Goal: Information Seeking & Learning: Learn about a topic

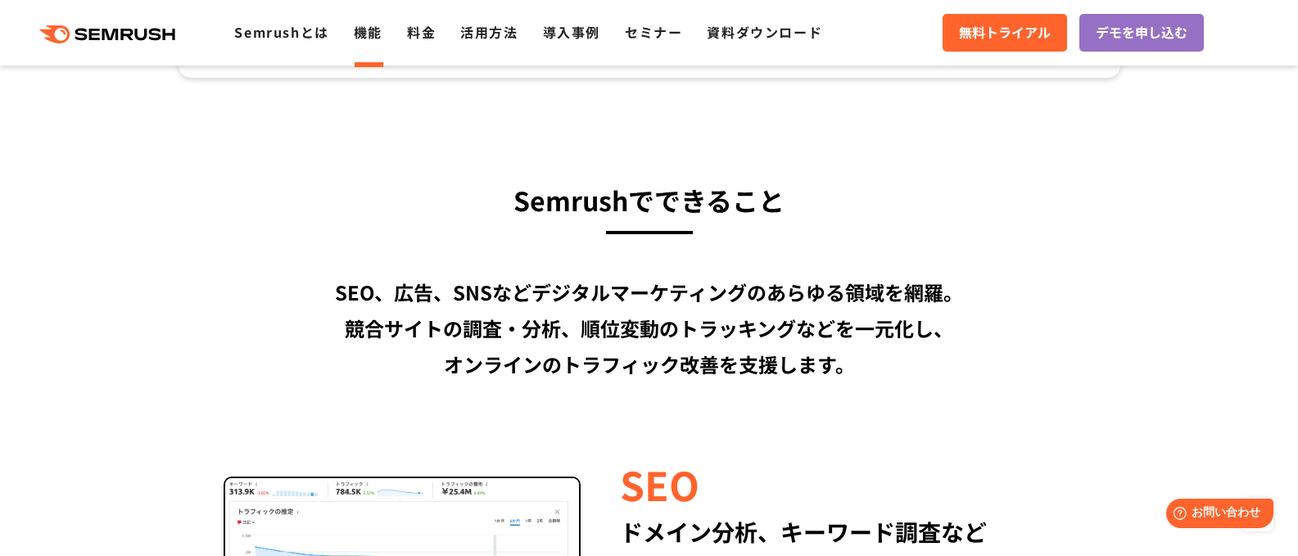
click at [377, 37] on link "機能" at bounding box center [368, 32] width 29 height 20
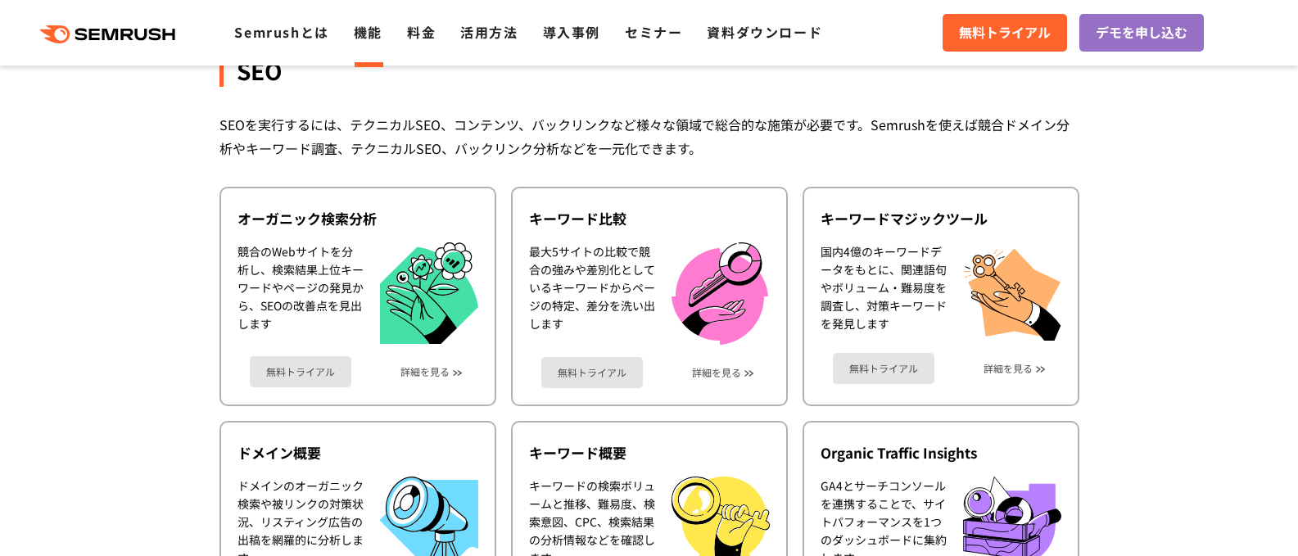
scroll to position [346, 0]
click at [408, 219] on div "オーガニック検索分析" at bounding box center [357, 218] width 241 height 20
click at [420, 366] on link "詳細を見る" at bounding box center [424, 370] width 49 height 11
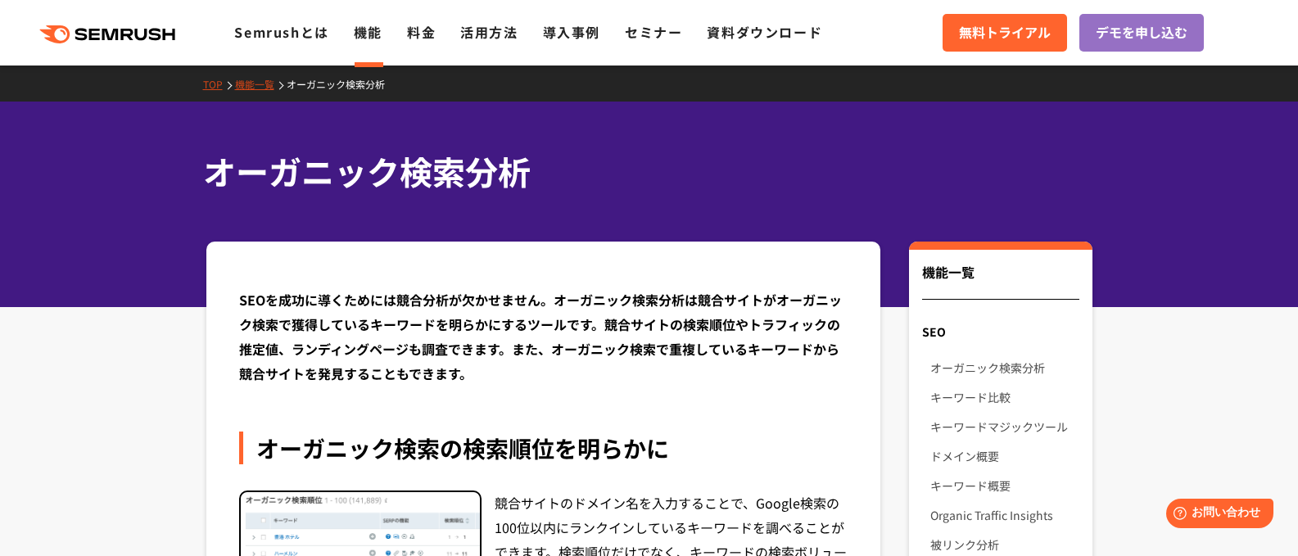
click at [424, 355] on div "SEOを成功に導くためには競合分析が欠かせません。オーガニック検索分析は競合サイトがオーガニック検索で獲得しているキーワードを明らかにするツールです。競合サイ…" at bounding box center [543, 336] width 609 height 98
click at [480, 35] on link "活用方法" at bounding box center [488, 32] width 57 height 20
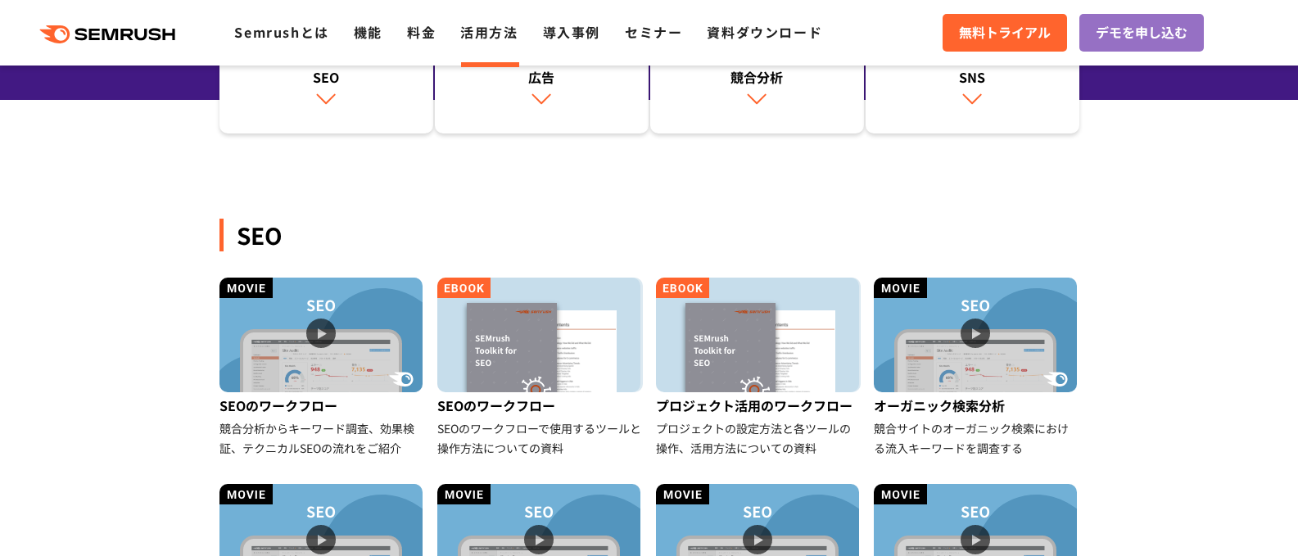
scroll to position [251, 0]
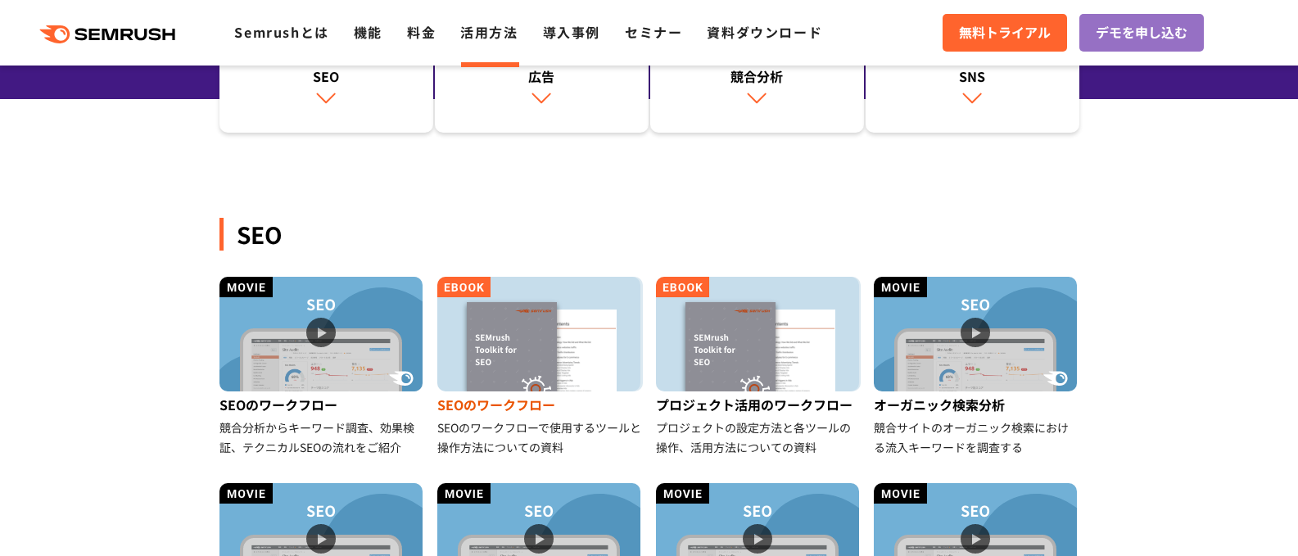
click at [538, 324] on img at bounding box center [538, 334] width 203 height 115
click at [427, 30] on link "料金" at bounding box center [421, 32] width 29 height 20
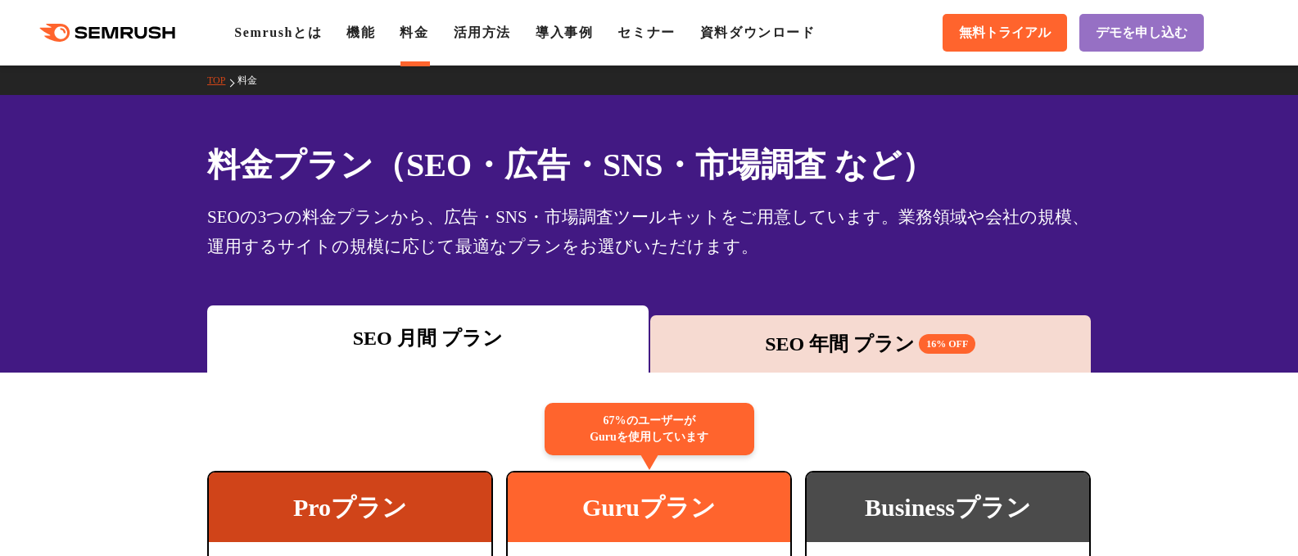
click at [736, 334] on div "SEO 年間 プラン 16% OFF" at bounding box center [870, 343] width 425 height 29
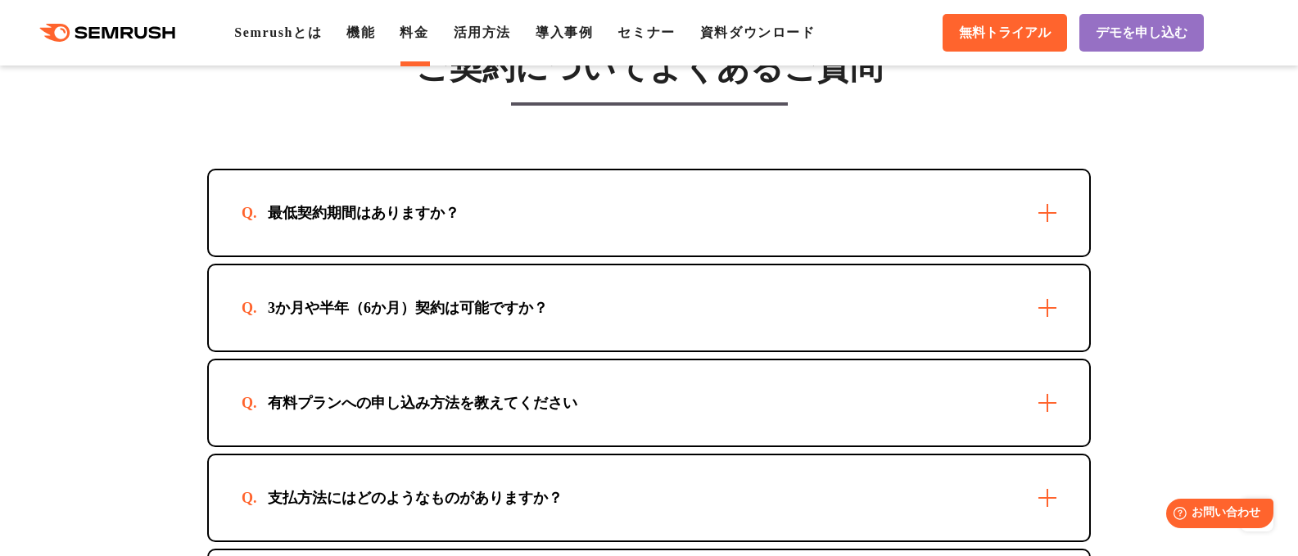
scroll to position [4661, 0]
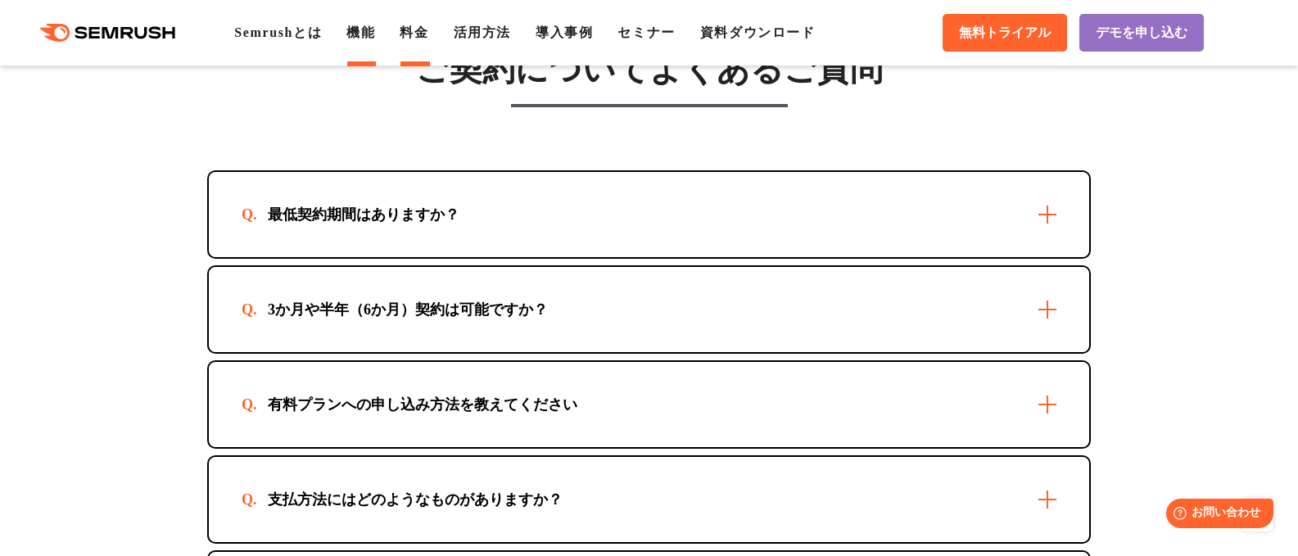
click at [360, 39] on link "機能" at bounding box center [360, 32] width 29 height 14
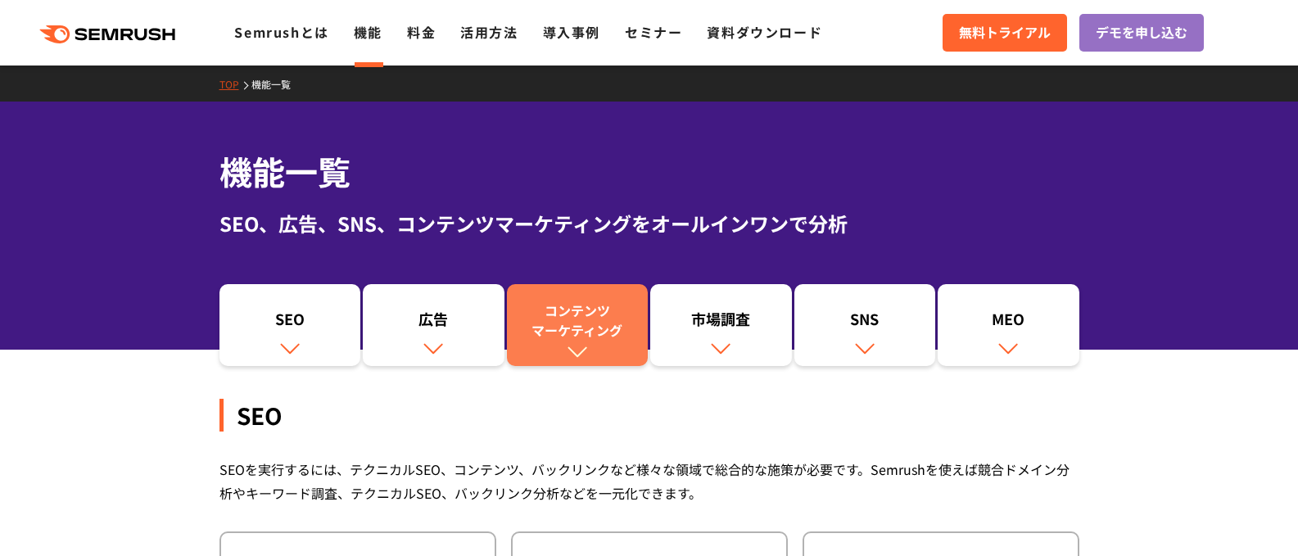
click at [597, 328] on div "コンテンツ マーケティング" at bounding box center [577, 319] width 125 height 39
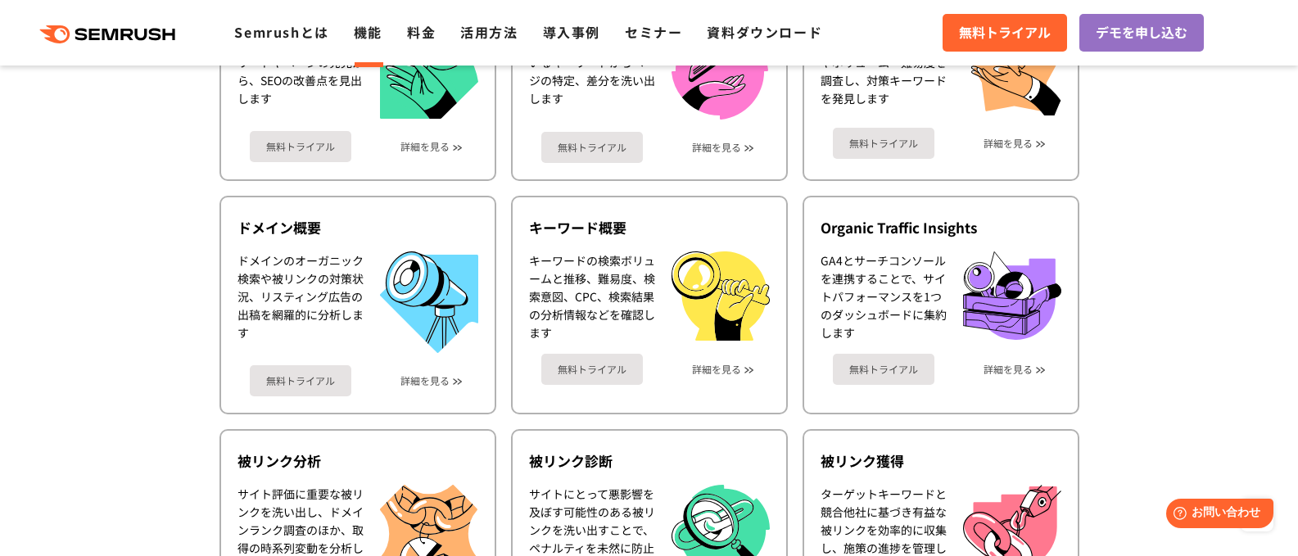
scroll to position [324, 0]
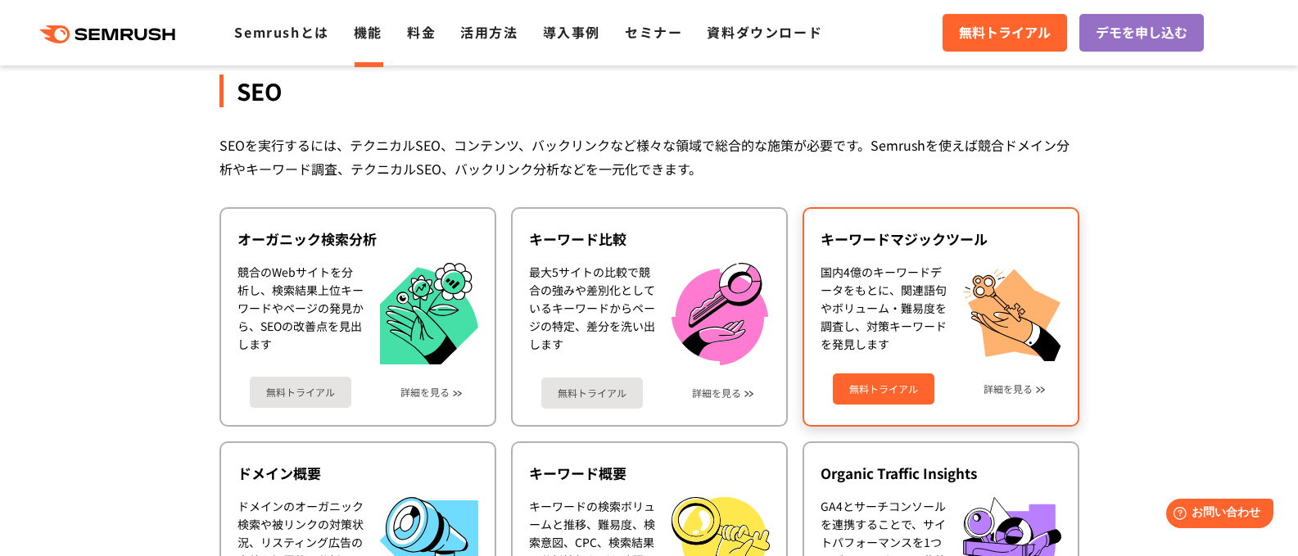
click at [888, 283] on div "国内4億のキーワードデータをもとに、関連語句やボリューム・難易度を調査し、対策キーワードを発見します" at bounding box center [883, 312] width 126 height 98
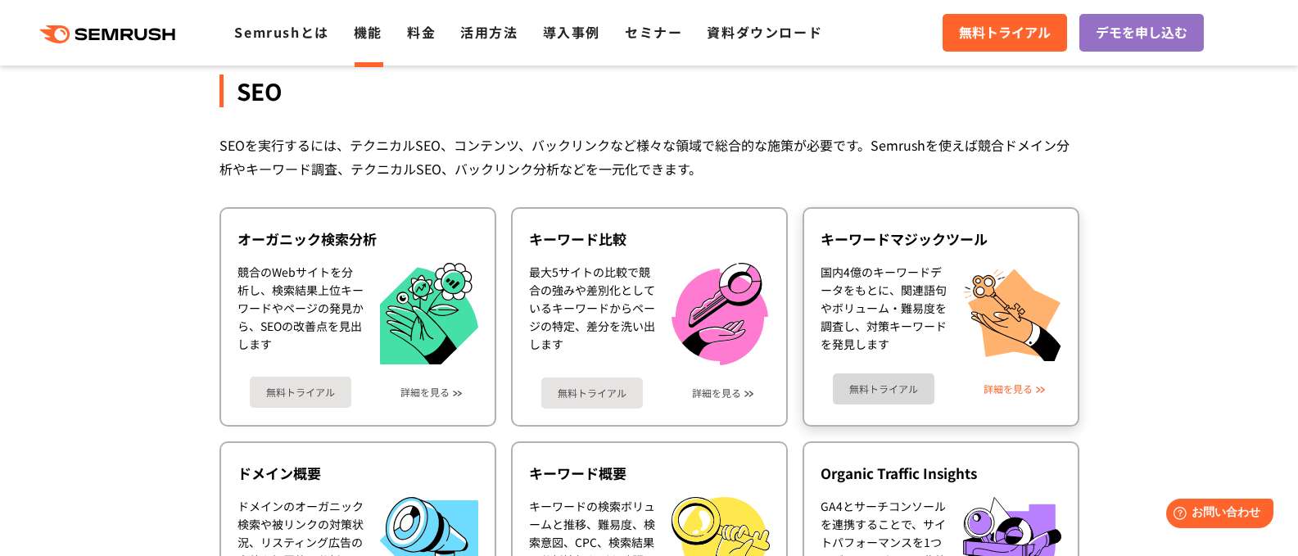
click at [1013, 391] on link "詳細を見る" at bounding box center [1007, 388] width 49 height 11
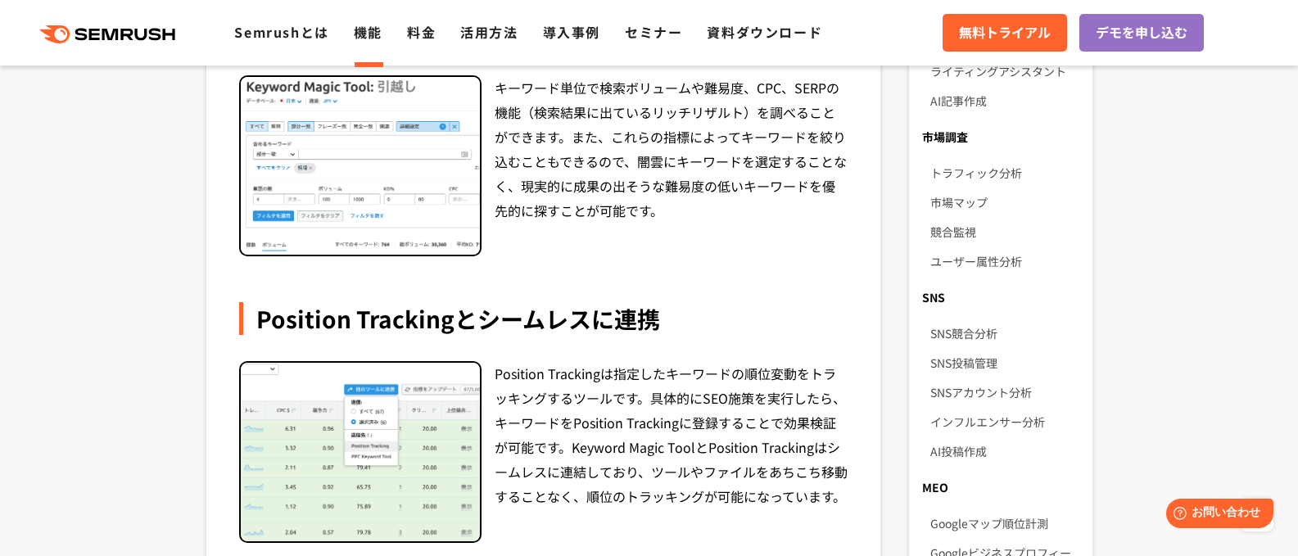
scroll to position [901, 0]
